Goal: Participate in discussion

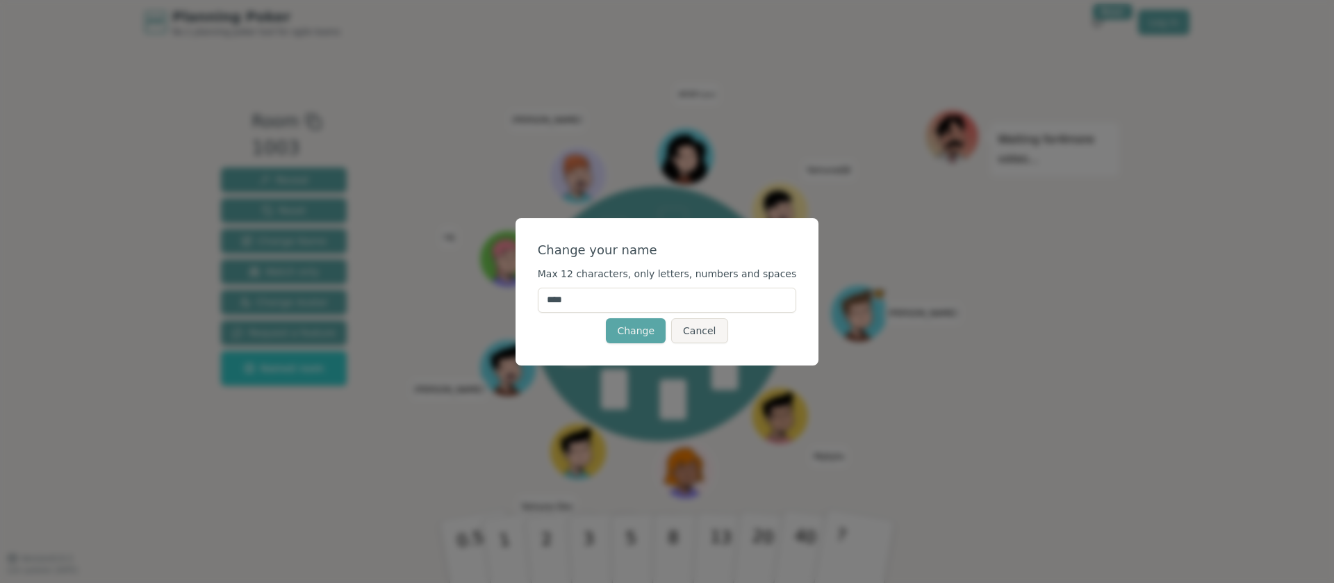
click at [579, 294] on input "****" at bounding box center [667, 300] width 259 height 25
type input "*****"
click at [630, 325] on button "Change" at bounding box center [636, 330] width 60 height 25
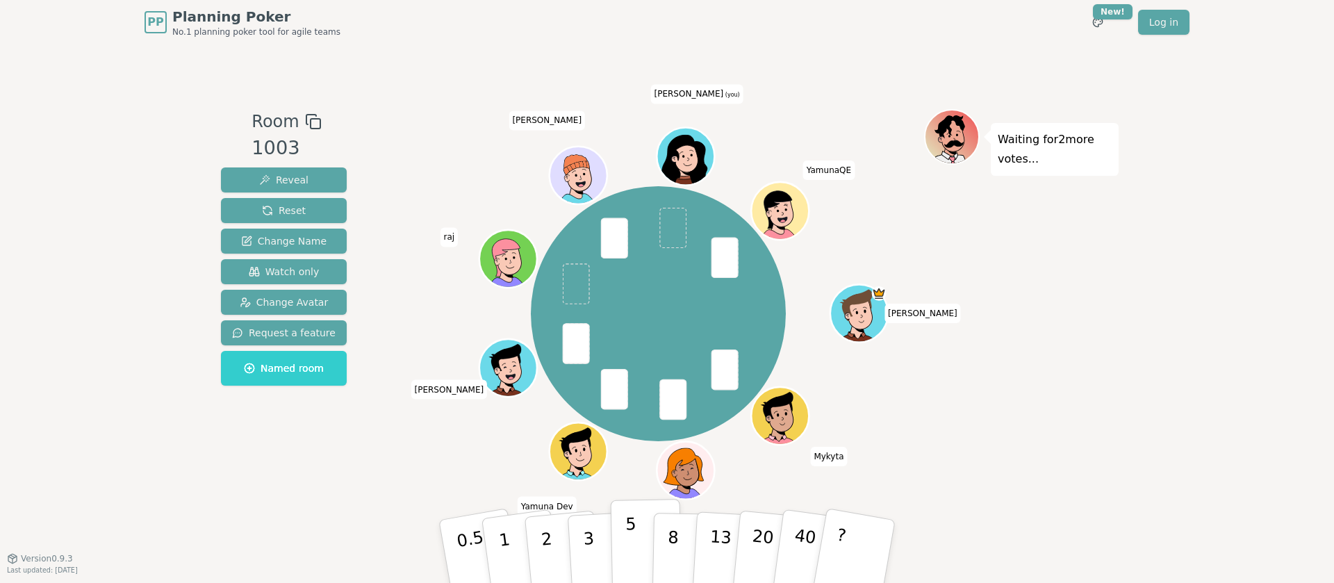
click at [611, 552] on button "5" at bounding box center [647, 552] width 72 height 106
click at [589, 551] on p "3" at bounding box center [589, 553] width 15 height 76
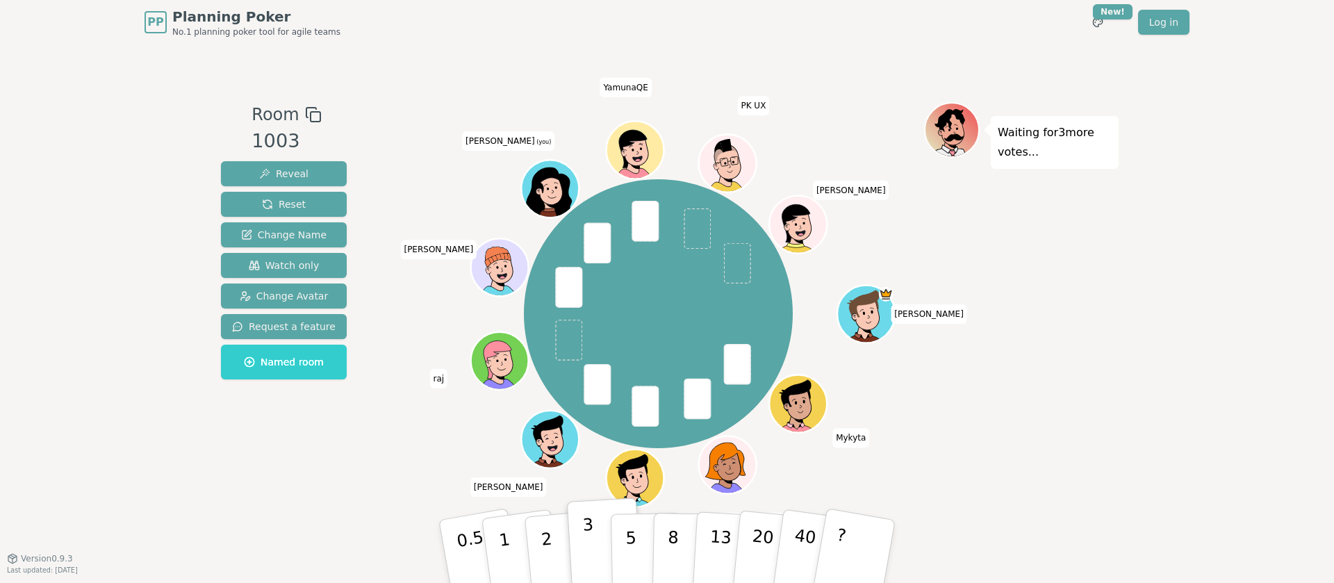
click at [589, 551] on p "3" at bounding box center [589, 553] width 15 height 76
click at [590, 510] on button "3" at bounding box center [605, 551] width 76 height 108
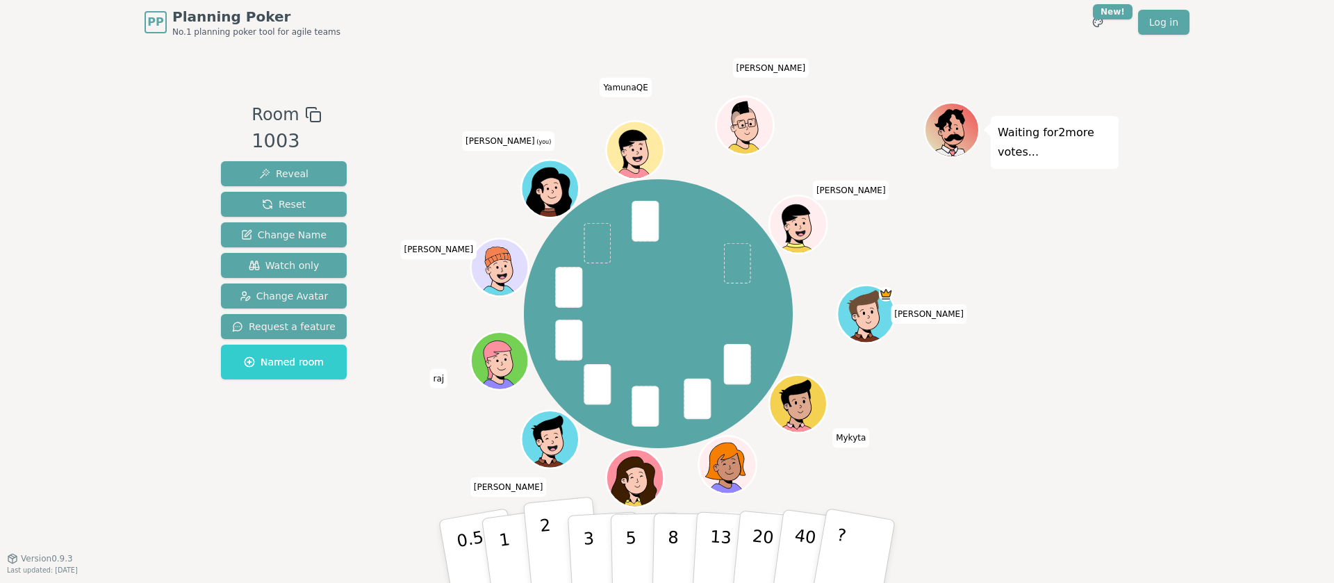
click at [555, 538] on button "2" at bounding box center [562, 552] width 79 height 110
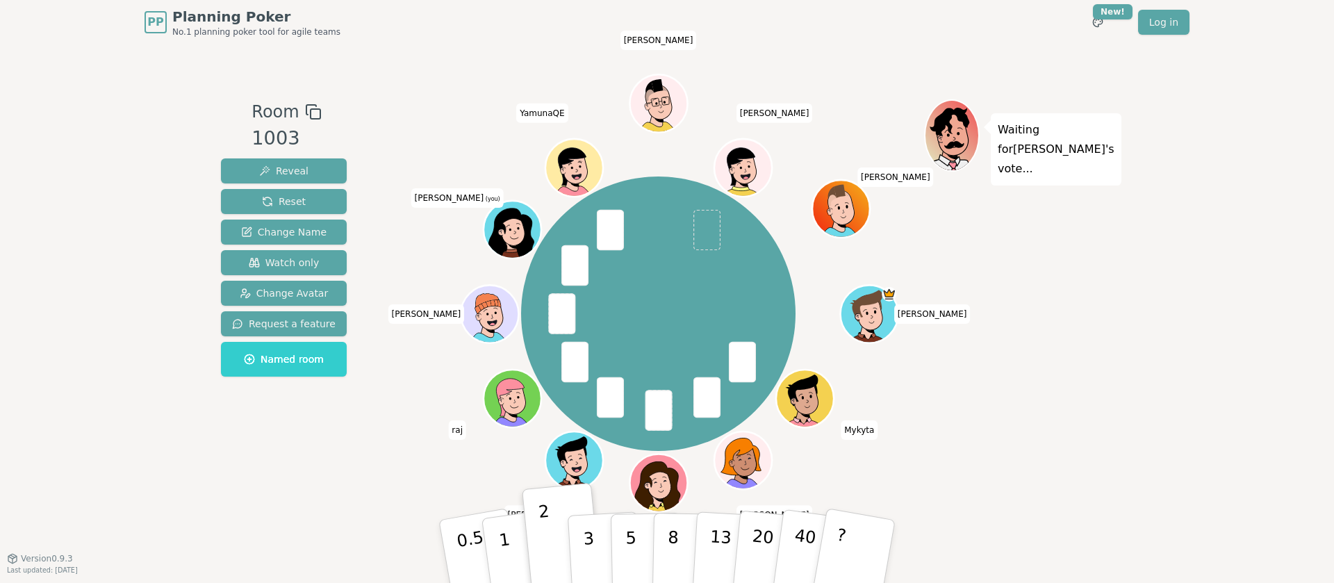
click at [1057, 408] on div "Waiting for [PERSON_NAME] 's vote..." at bounding box center [1021, 301] width 194 height 404
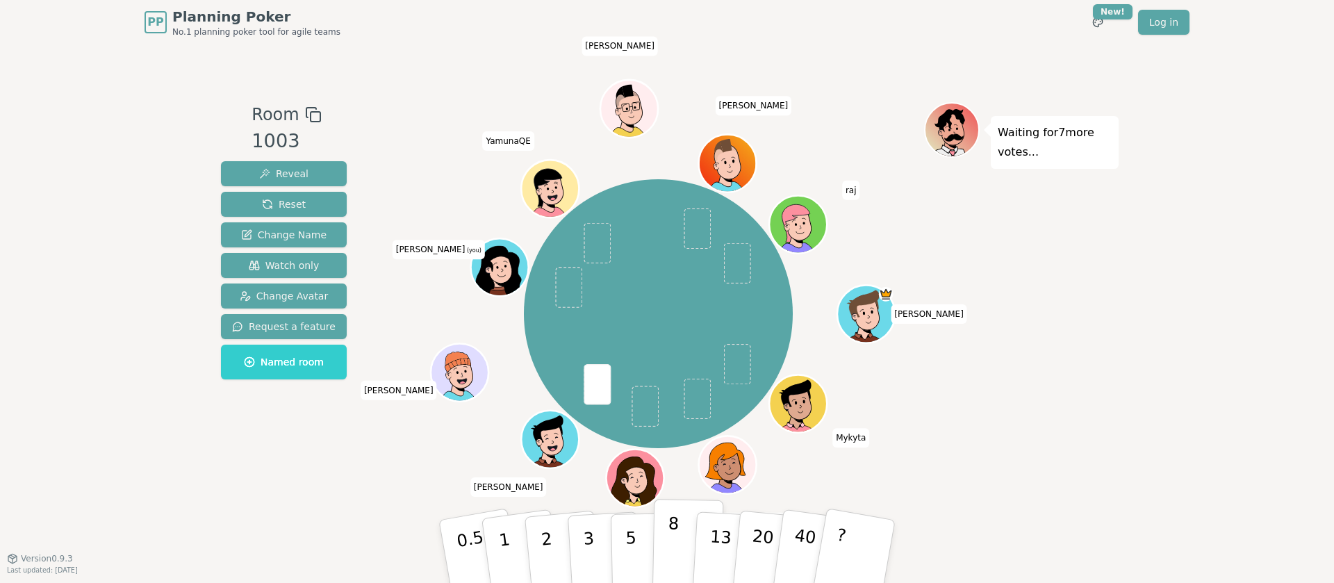
click at [676, 535] on p "8" at bounding box center [673, 550] width 12 height 75
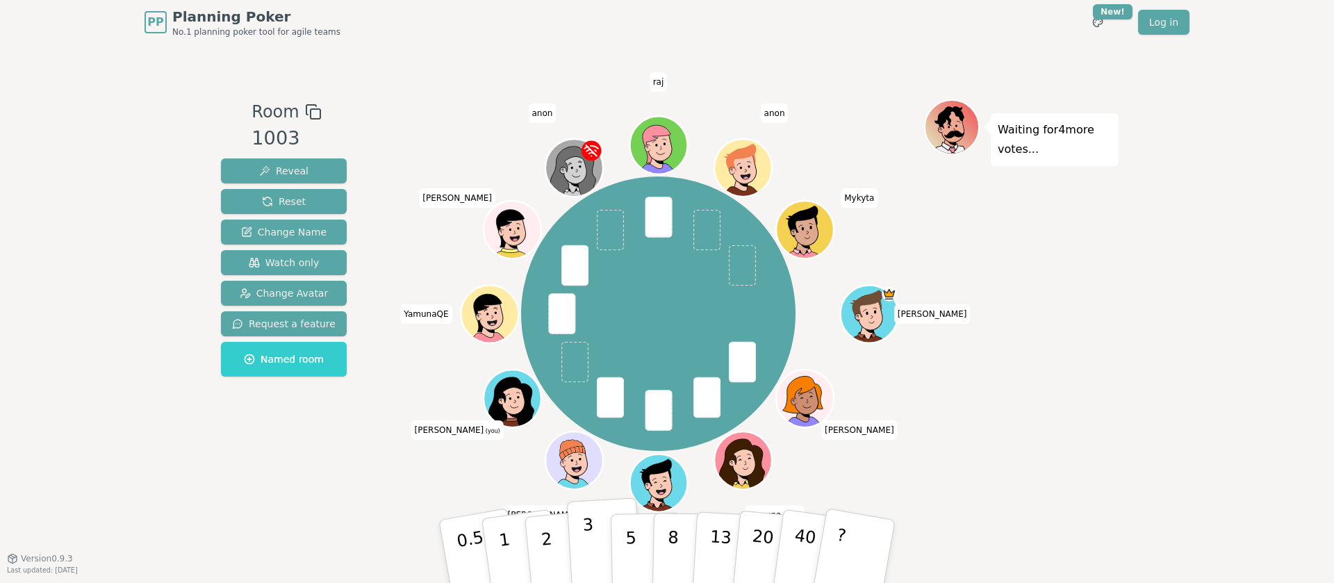
click at [577, 565] on button "3" at bounding box center [605, 551] width 76 height 108
